Goal: Information Seeking & Learning: Learn about a topic

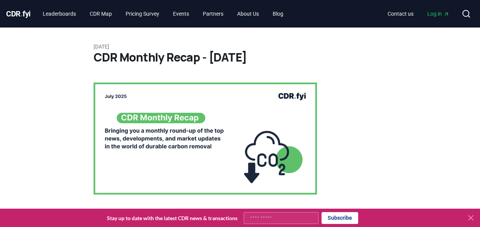
scroll to position [582, 0]
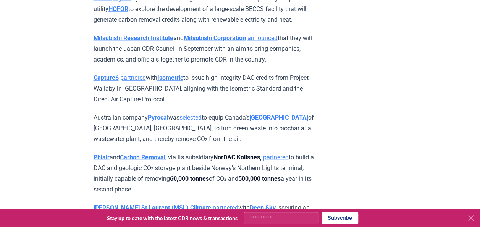
scroll to position [900, 0]
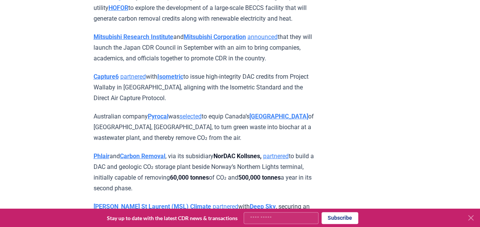
drag, startPoint x: 305, startPoint y: 118, endPoint x: 90, endPoint y: 98, distance: 216.1
copy p "Mitsubishi Research Institute and Mitsubishi Corporation announced that they wi…"
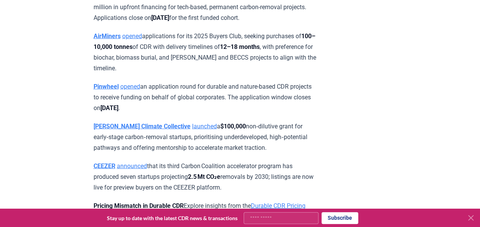
scroll to position [2213, 0]
click at [116, 39] on strong "AirMiners" at bounding box center [106, 35] width 27 height 7
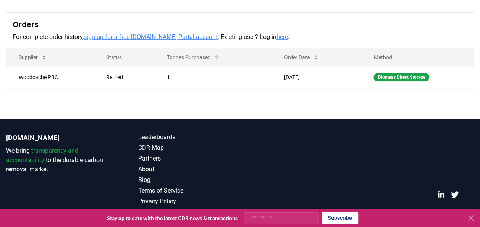
scroll to position [217, 0]
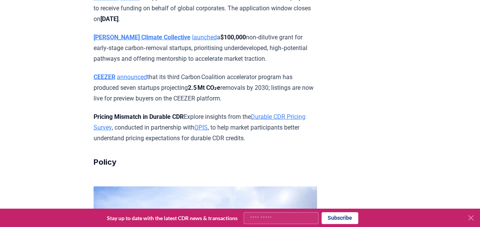
scroll to position [2317, 0]
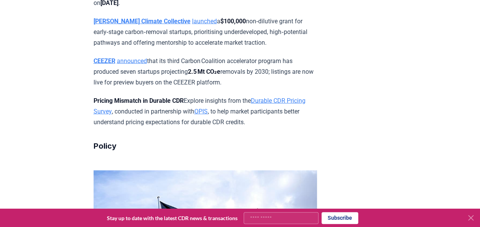
drag, startPoint x: 146, startPoint y: 152, endPoint x: 87, endPoint y: 121, distance: 65.9
click at [87, 121] on div "[DATE] CDR Monthly Recap - [DATE] We are back with another edition of the CDR M…" at bounding box center [240, 221] width 480 height 5022
copy p "AirMiners opened applications for its 2025 Buyers Club, seeking purchases of 10…"
click at [348, 175] on article "[DATE] CDR Monthly Recap - [DATE] We are back with another edition of the CDR M…" at bounding box center [239, 221] width 293 height 5022
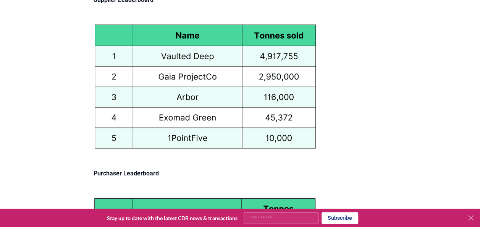
scroll to position [3658, 0]
